Goal: Navigation & Orientation: Go to known website

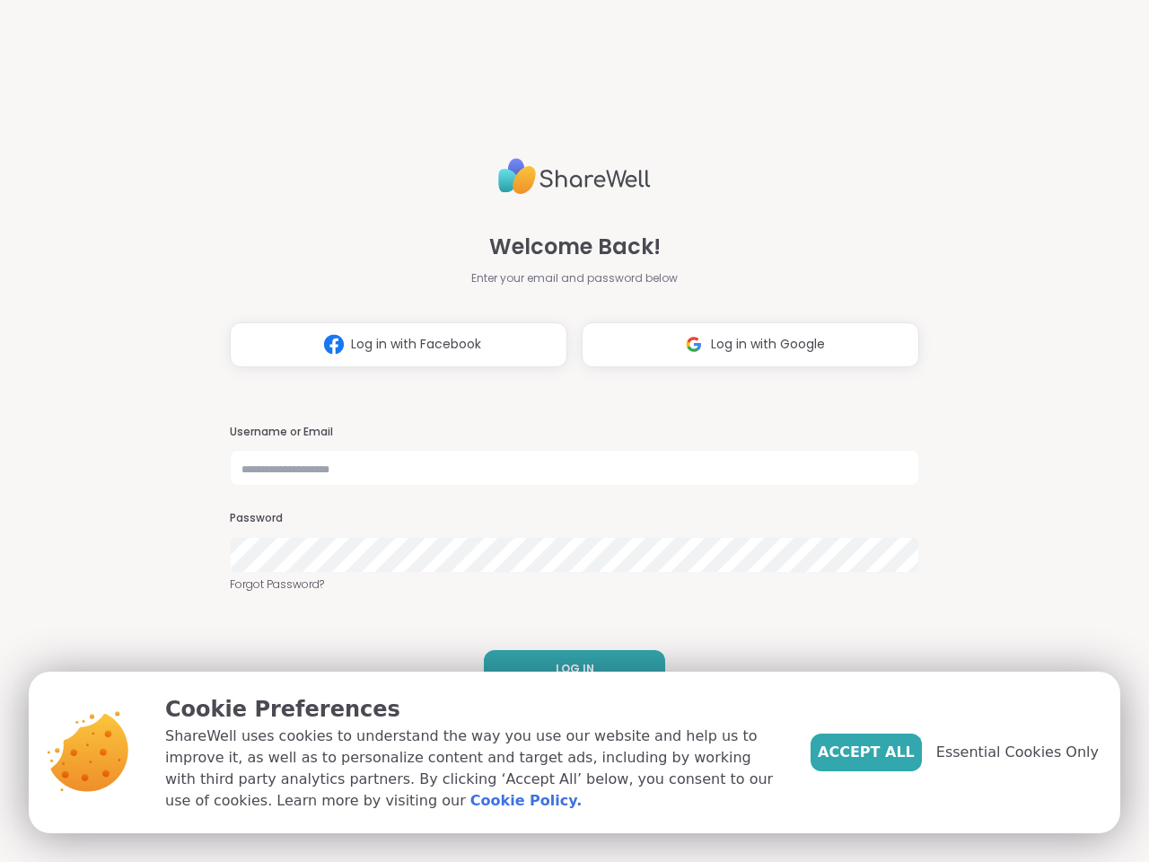
click at [567, 431] on h3 "Username or Email" at bounding box center [575, 432] width 690 height 15
click at [391, 345] on span "Log in with Facebook" at bounding box center [416, 344] width 130 height 19
click at [743, 345] on span "Log in with Google" at bounding box center [768, 344] width 114 height 19
click at [567, 669] on span "LOG IN" at bounding box center [575, 669] width 39 height 16
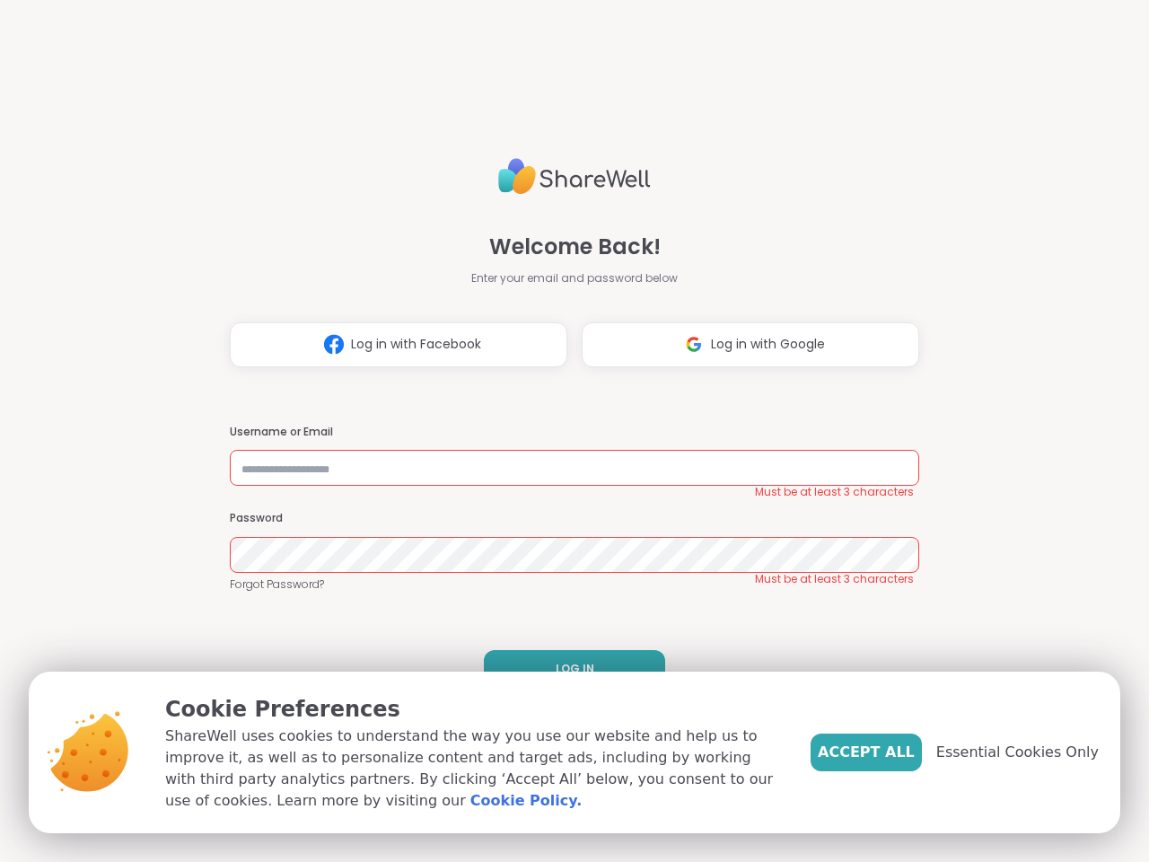
click at [896, 752] on span "Accept All" at bounding box center [866, 753] width 97 height 22
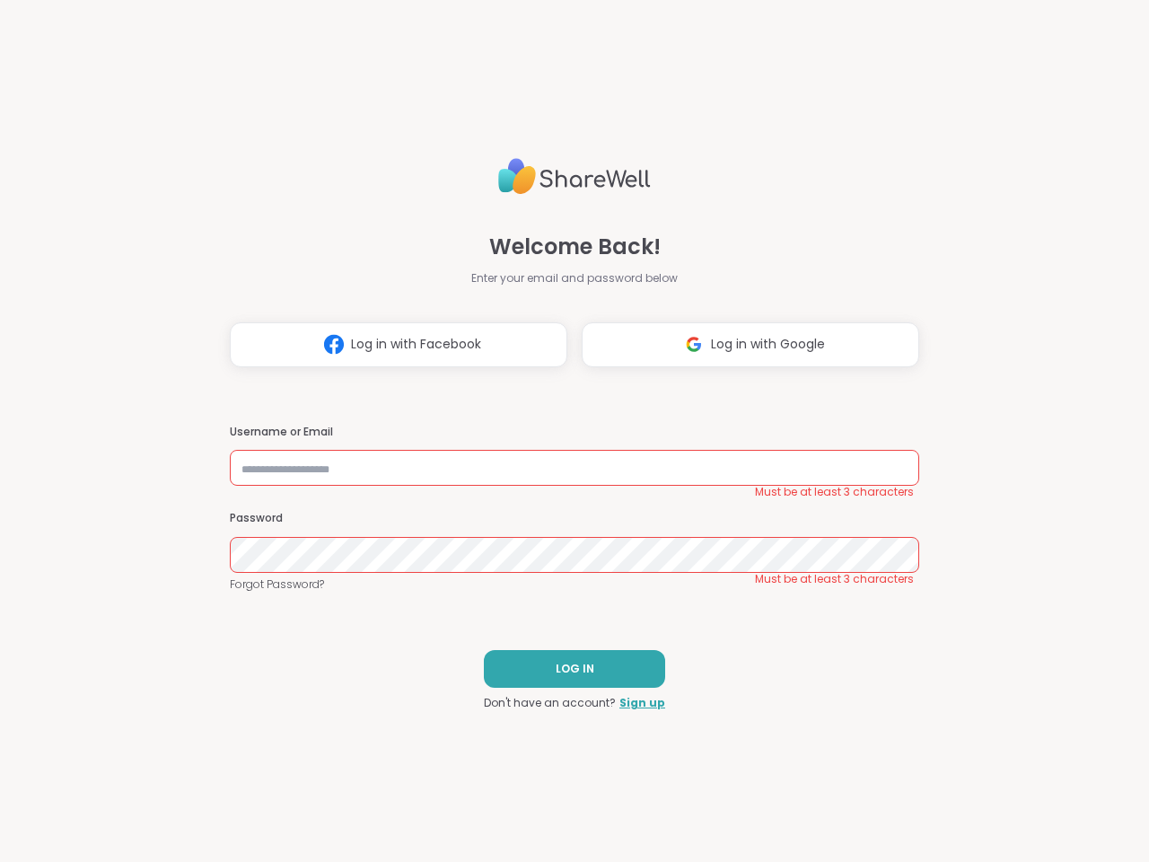
click at [1028, 752] on div "Welcome Back! Enter your email and password below Log in with Facebook Log in w…" at bounding box center [574, 431] width 1149 height 862
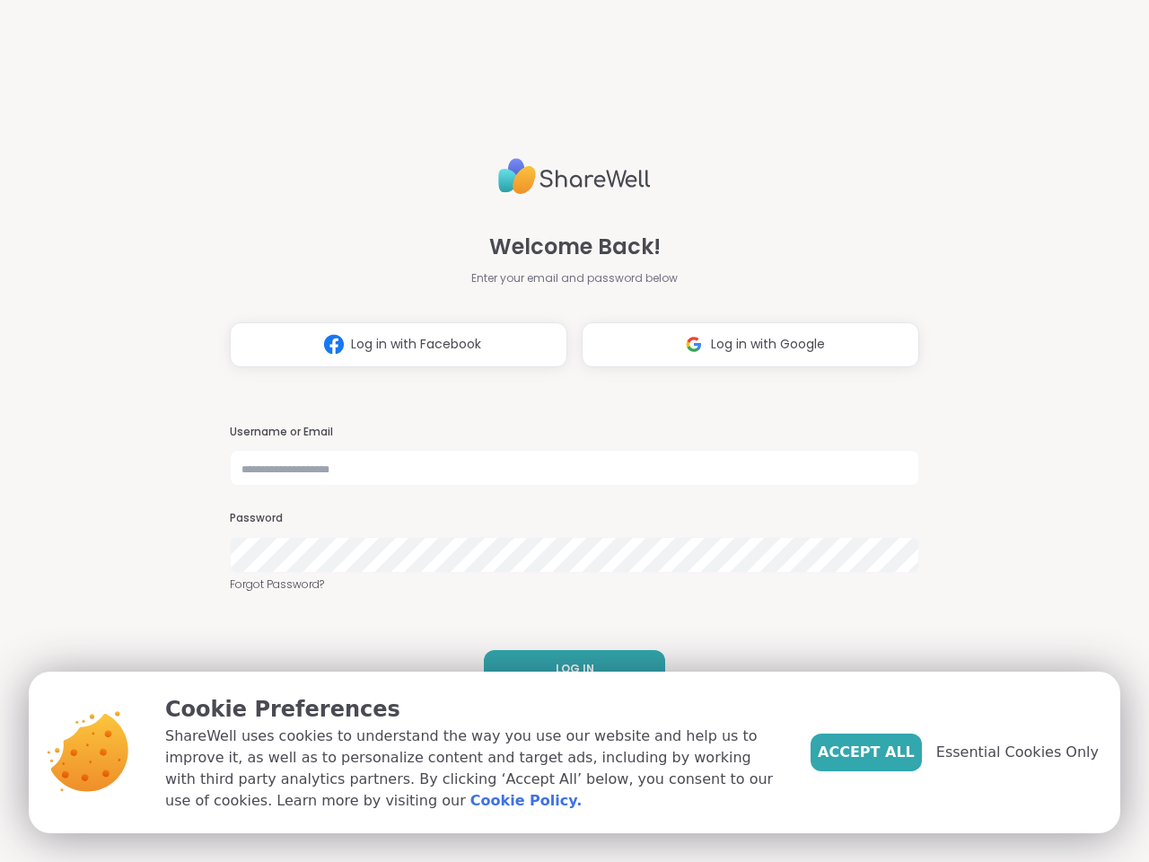
click at [567, 431] on h3 "Username or Email" at bounding box center [575, 432] width 690 height 15
click at [391, 345] on span "Log in with Facebook" at bounding box center [416, 344] width 130 height 19
click at [743, 345] on span "Log in with Google" at bounding box center [768, 344] width 114 height 19
click at [567, 669] on span "LOG IN" at bounding box center [575, 669] width 39 height 16
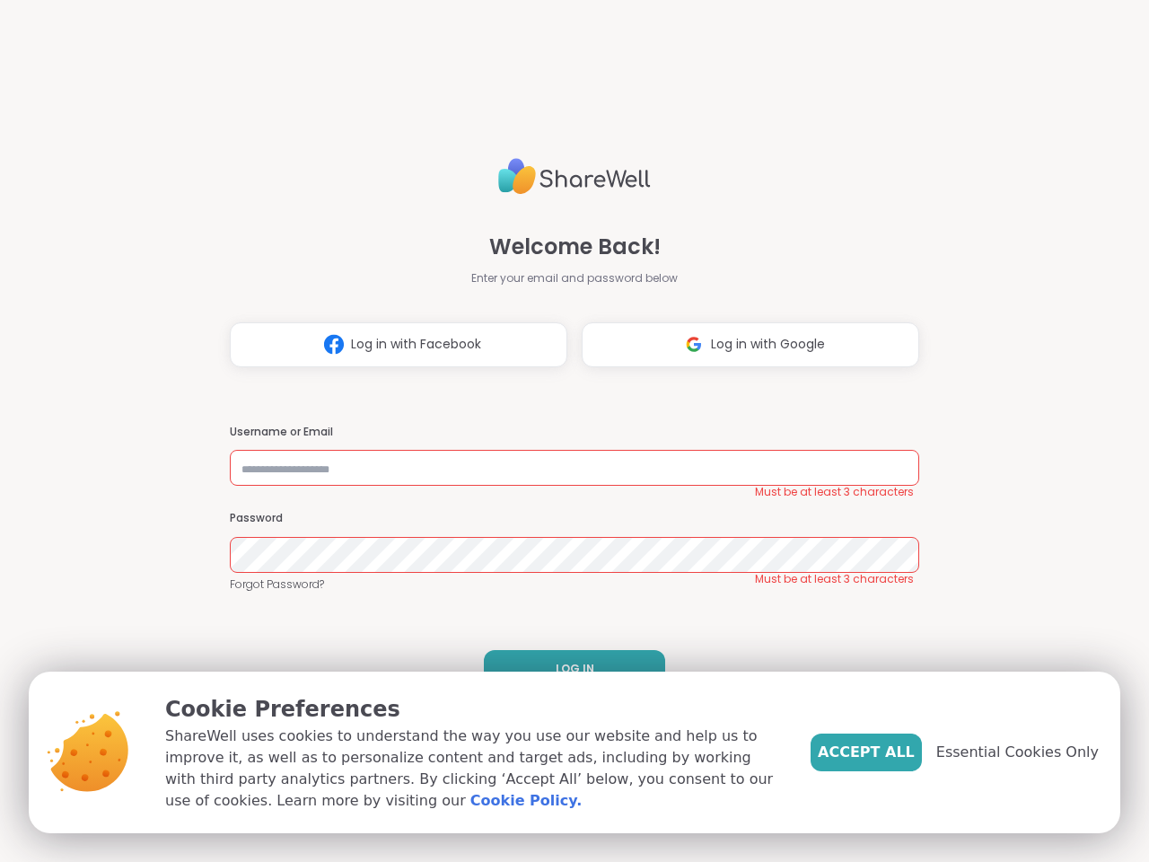
click at [896, 752] on span "Accept All" at bounding box center [866, 753] width 97 height 22
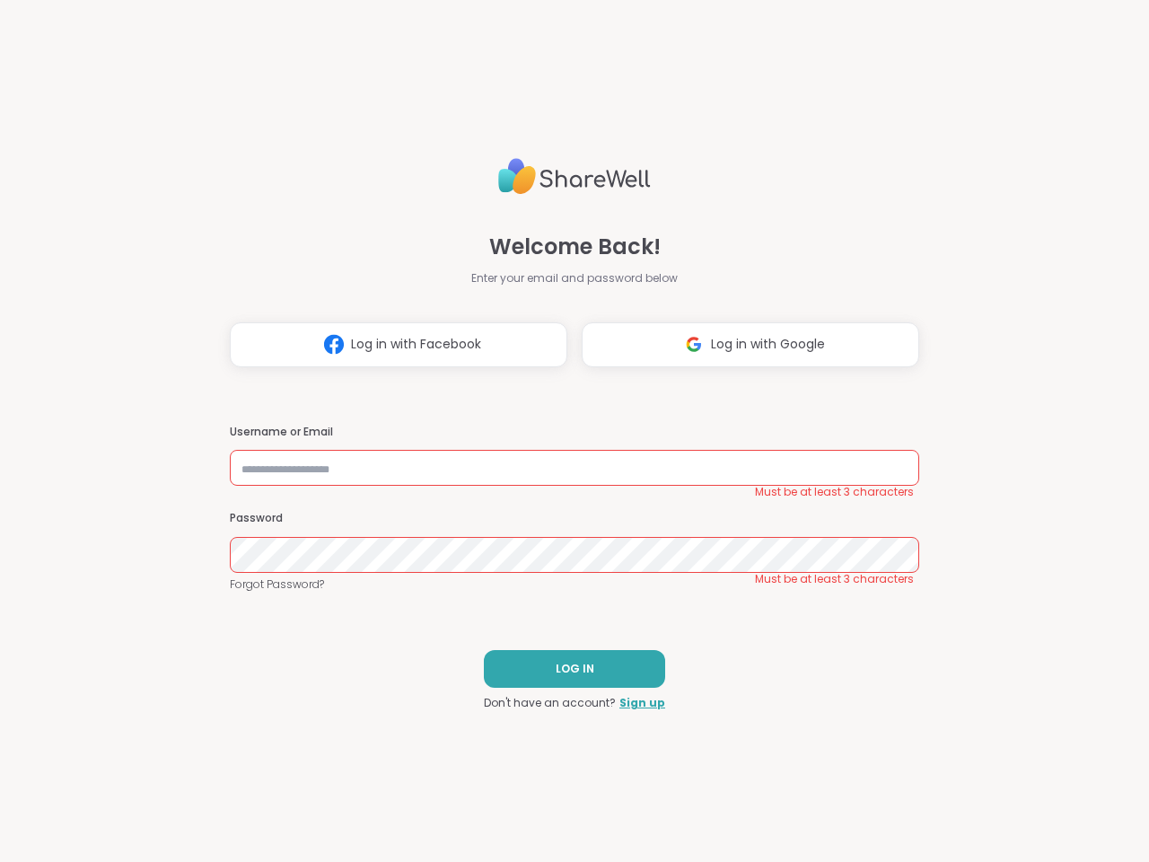
click at [1028, 752] on div "Welcome Back! Enter your email and password below Log in with Facebook Log in w…" at bounding box center [574, 431] width 1149 height 862
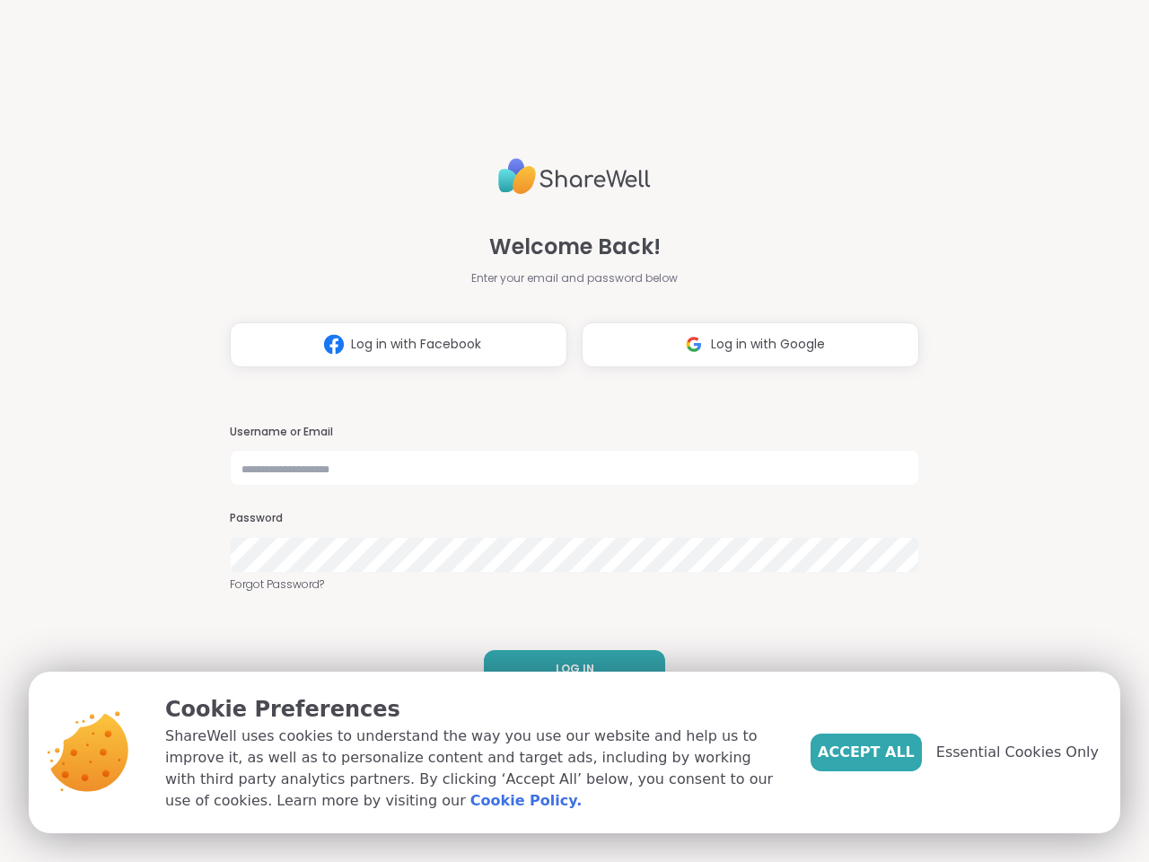
click at [567, 431] on h3 "Username or Email" at bounding box center [575, 432] width 690 height 15
click at [391, 345] on span "Log in with Facebook" at bounding box center [416, 344] width 130 height 19
click at [743, 345] on span "Log in with Google" at bounding box center [768, 344] width 114 height 19
click at [567, 669] on span "LOG IN" at bounding box center [575, 669] width 39 height 16
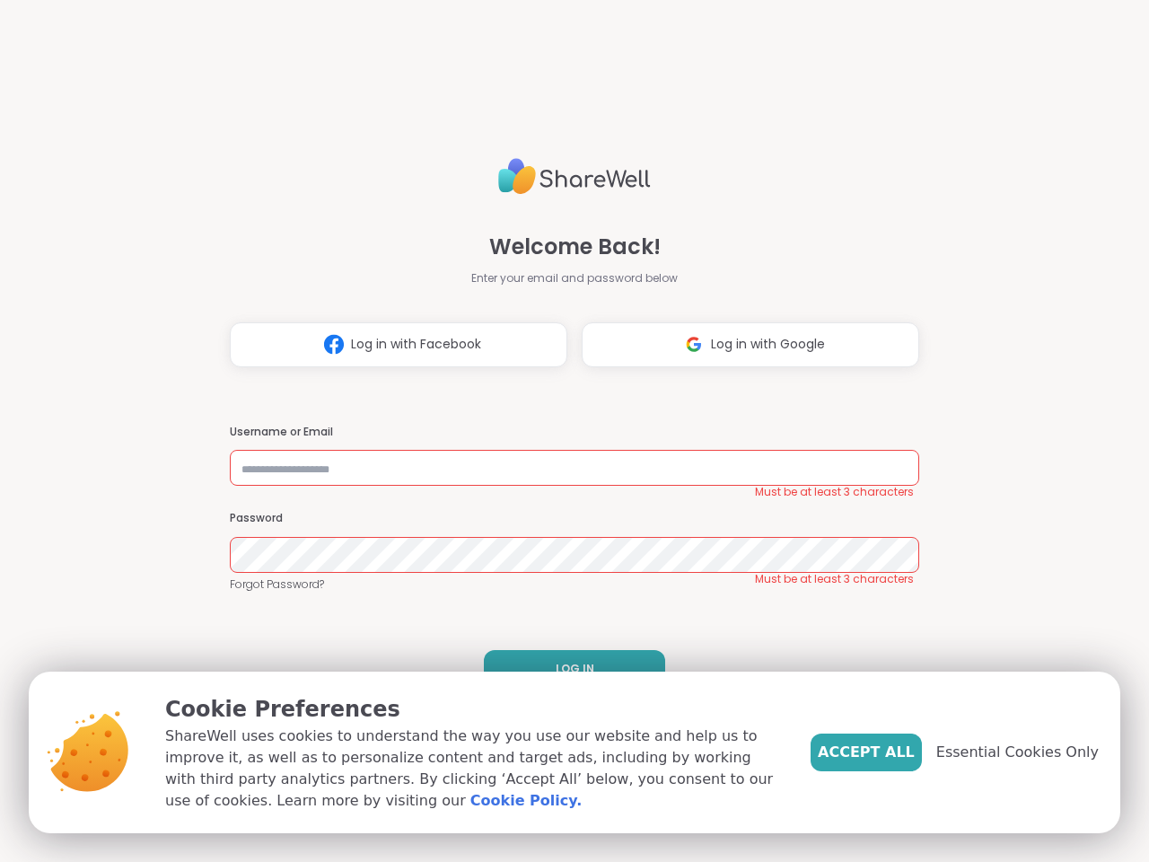
click at [896, 752] on span "Accept All" at bounding box center [866, 753] width 97 height 22
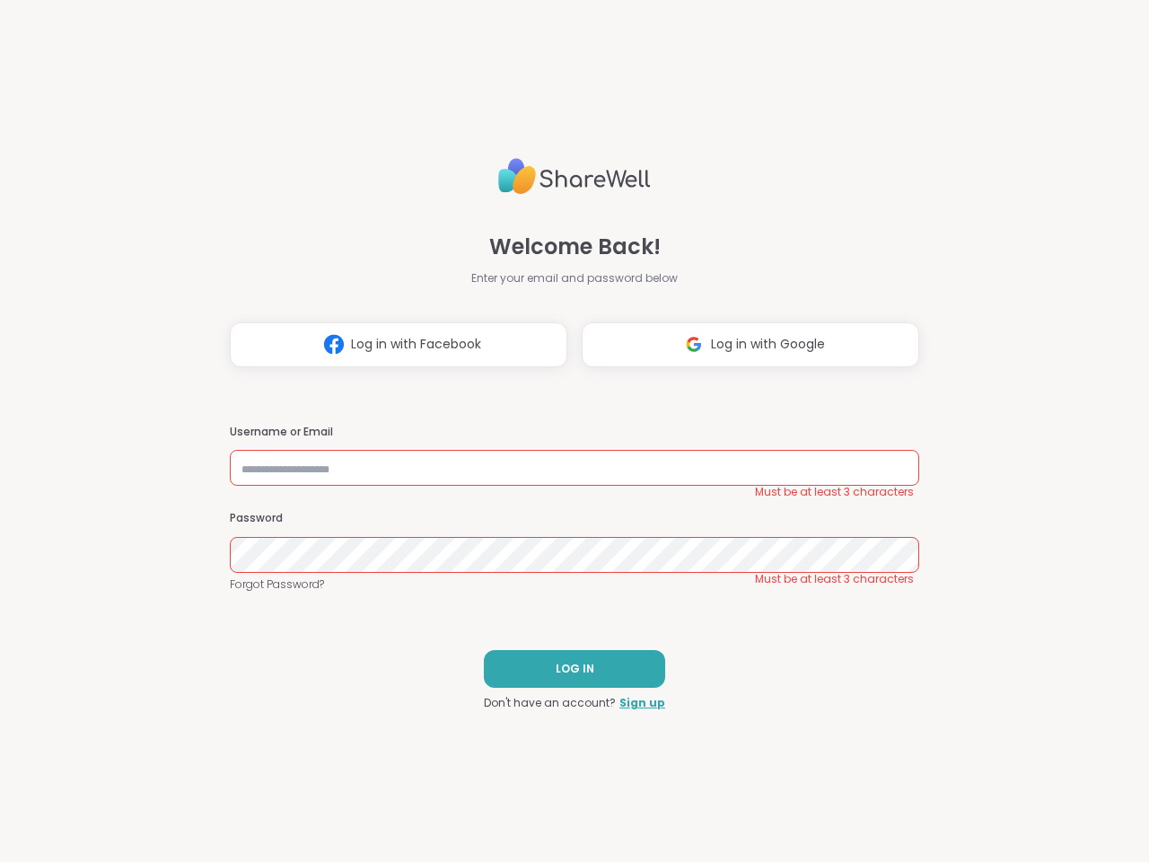
click at [1028, 752] on div "Welcome Back! Enter your email and password below Log in with Facebook Log in w…" at bounding box center [574, 431] width 1149 height 862
